Goal: Navigation & Orientation: Find specific page/section

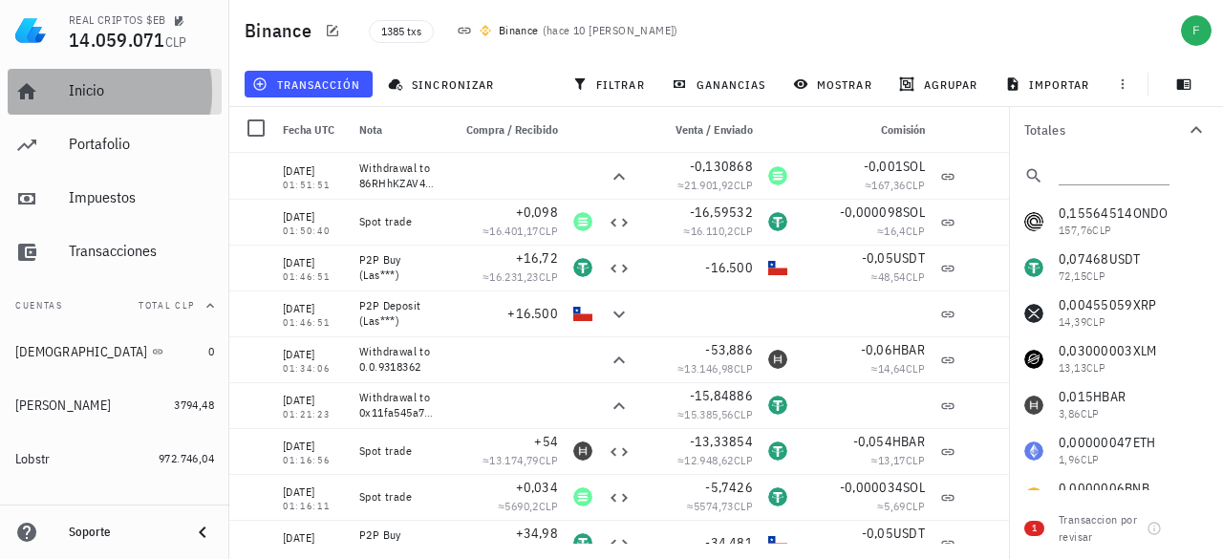
click at [65, 93] on link "Inicio" at bounding box center [115, 92] width 214 height 46
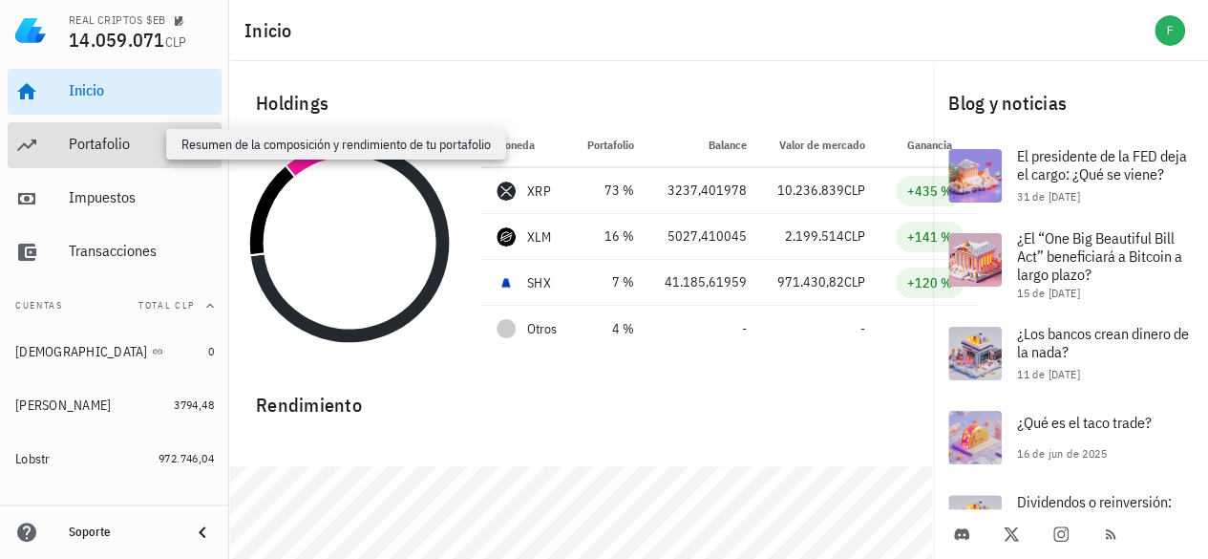
click at [120, 145] on div "Portafolio" at bounding box center [141, 144] width 145 height 18
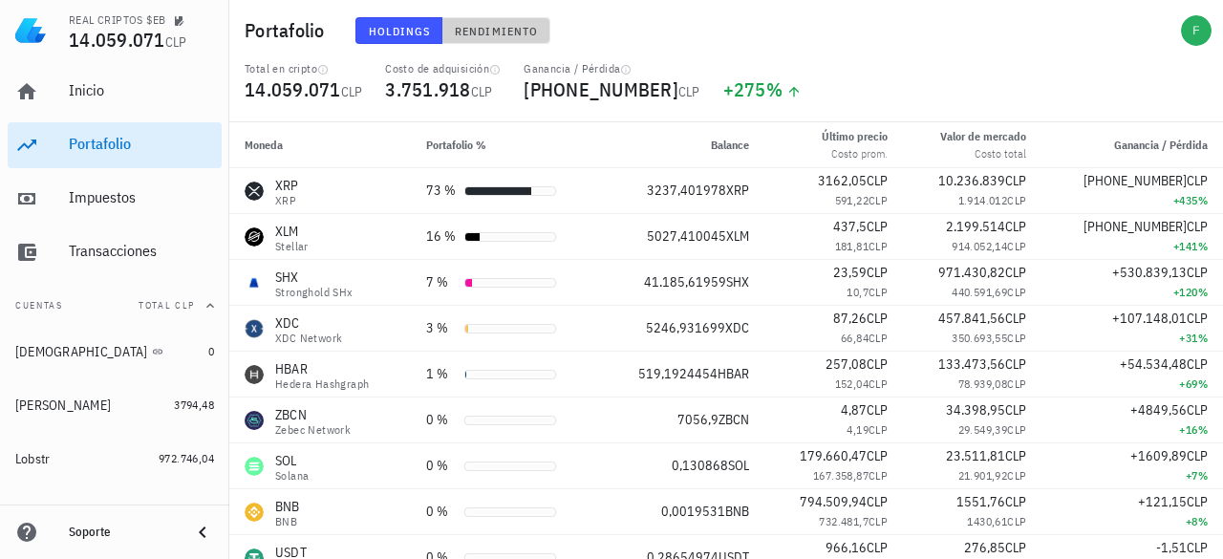
click at [485, 24] on span "Rendimiento" at bounding box center [496, 31] width 84 height 14
